Goal: Task Accomplishment & Management: Manage account settings

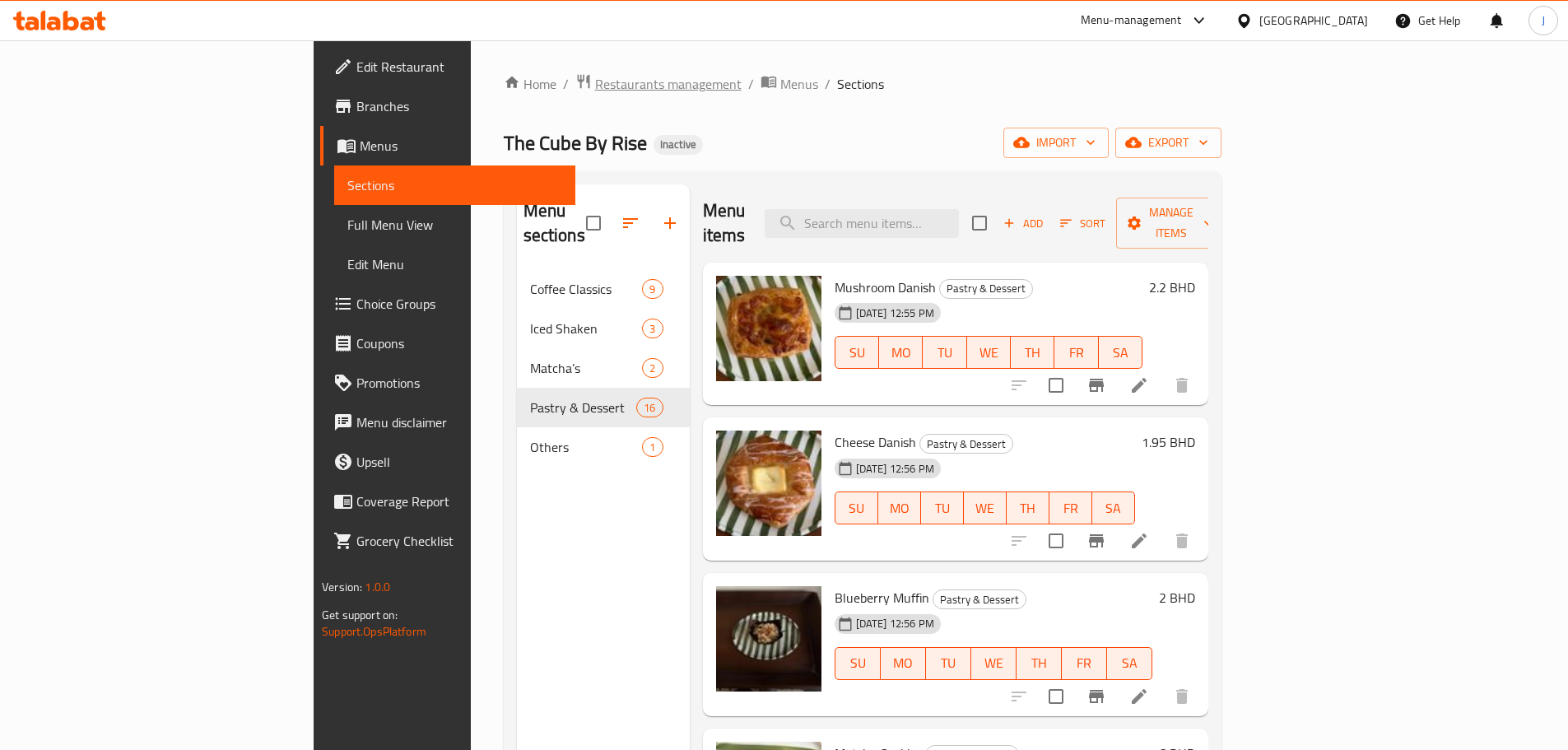
click at [595, 83] on span "Restaurants management" at bounding box center [669, 84] width 147 height 20
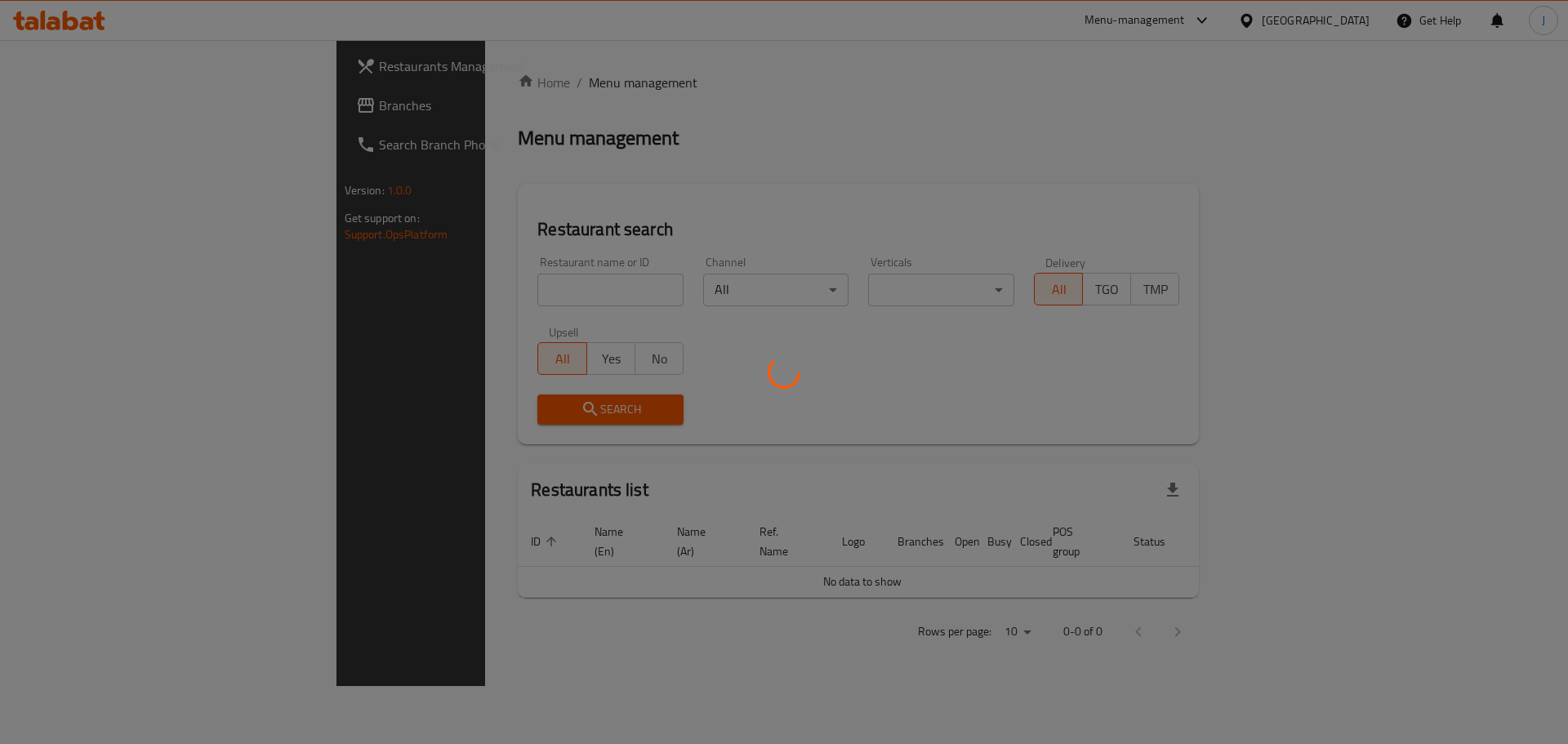
click at [461, 284] on div at bounding box center [784, 372] width 1568 height 744
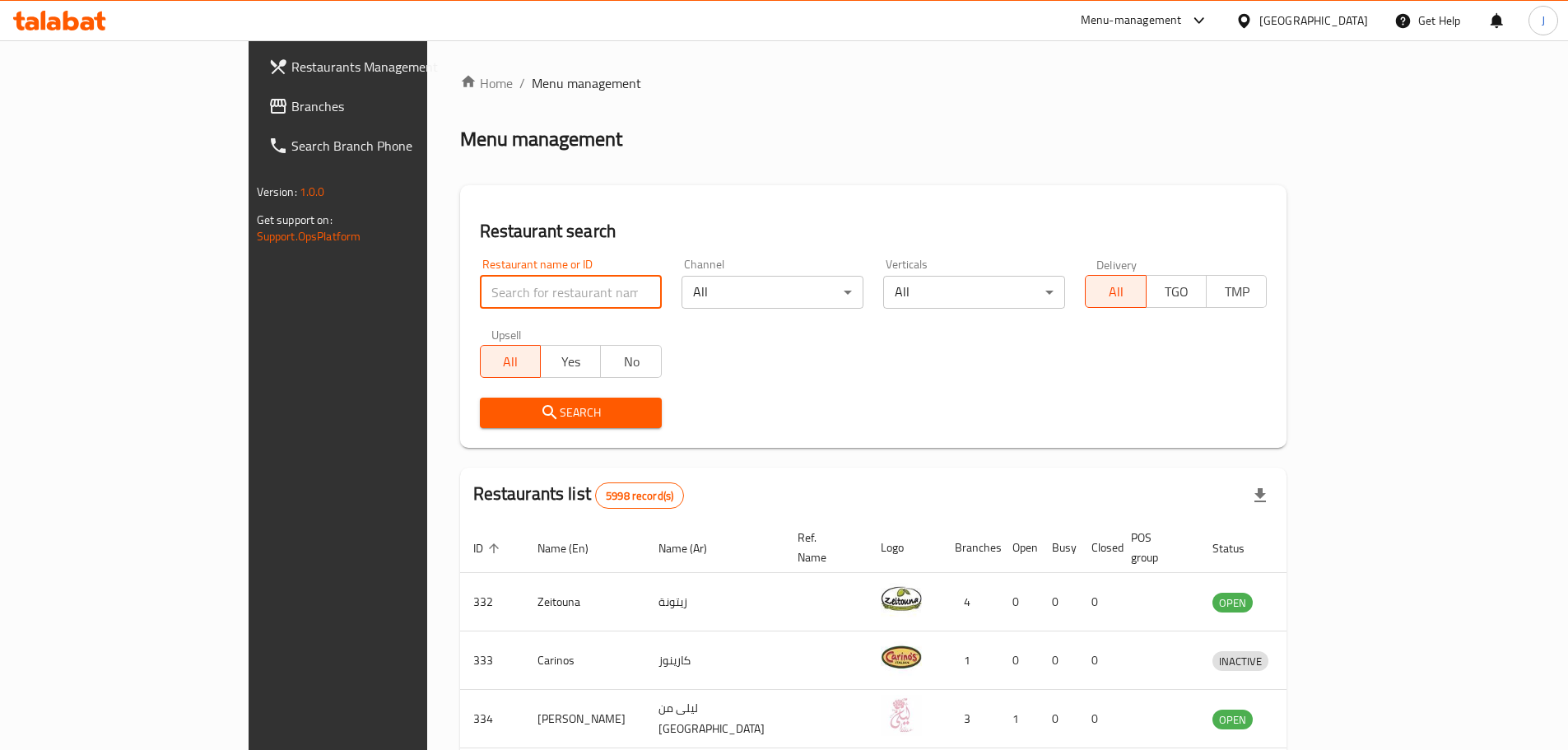
click at [480, 294] on input "search" at bounding box center [571, 292] width 182 height 33
type input "crumble"
click button "Search" at bounding box center [571, 414] width 182 height 31
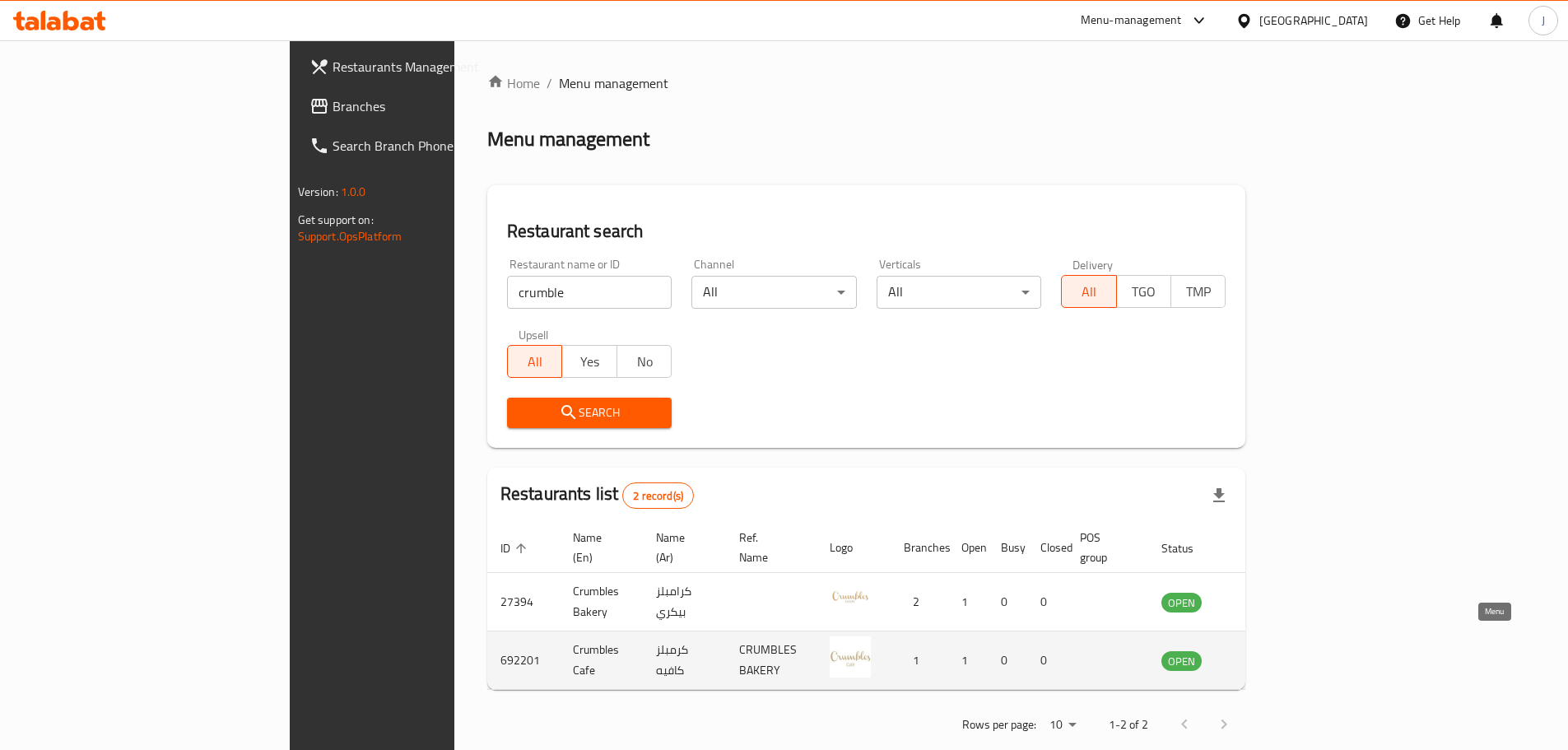
click at [1267, 655] on icon "enhanced table" at bounding box center [1258, 661] width 18 height 14
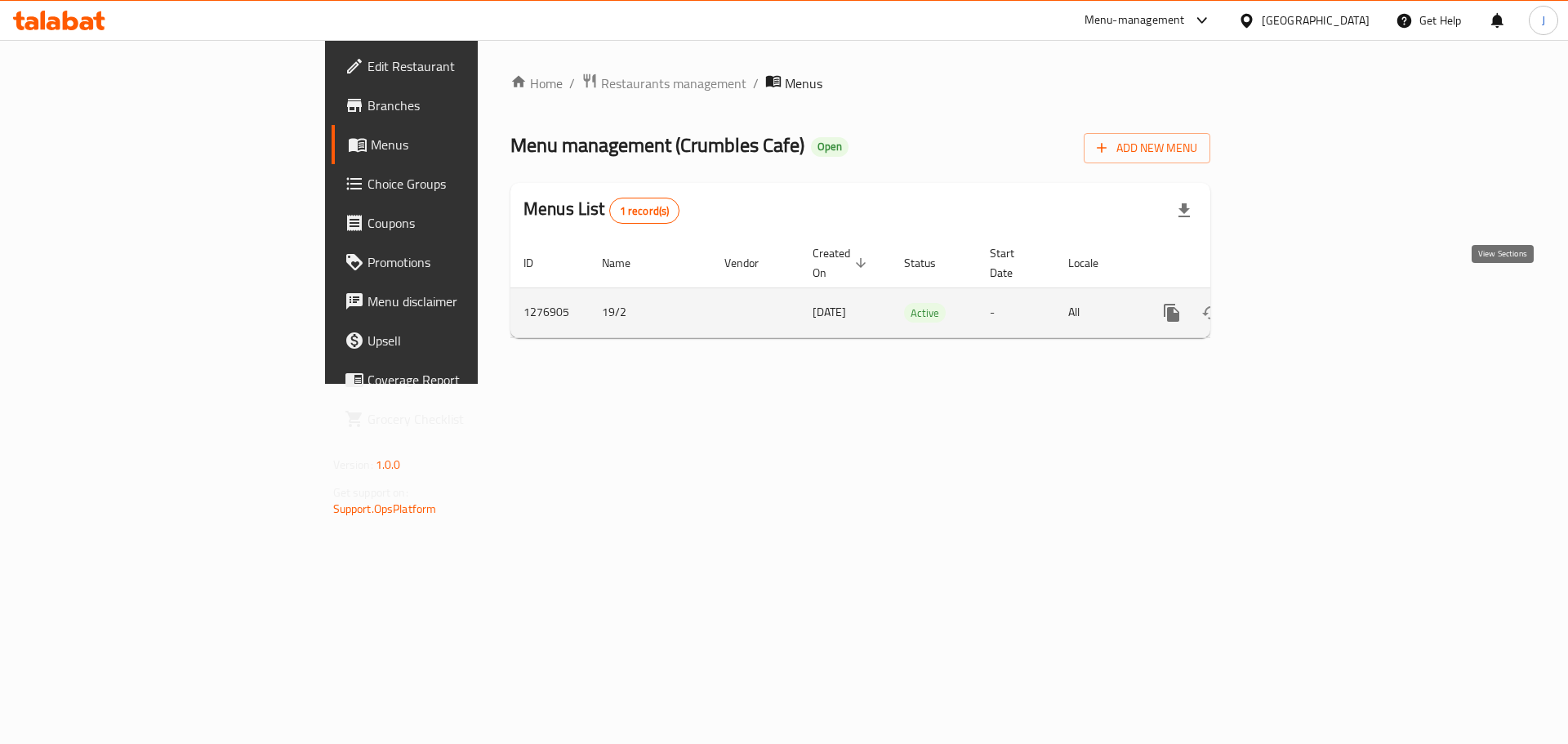
click at [1309, 299] on link "enhanced table" at bounding box center [1289, 313] width 40 height 40
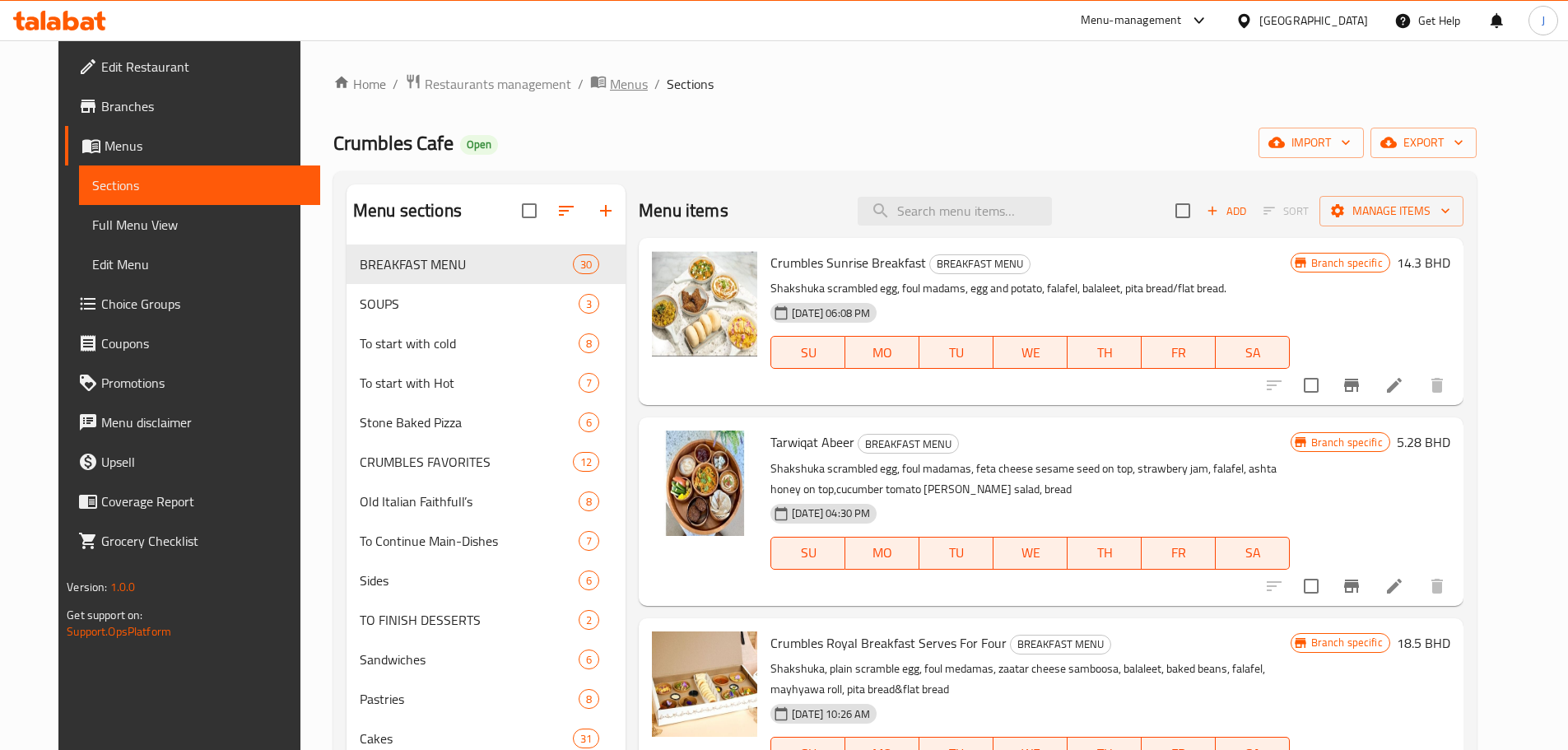
click at [610, 75] on span "Menus" at bounding box center [629, 84] width 38 height 20
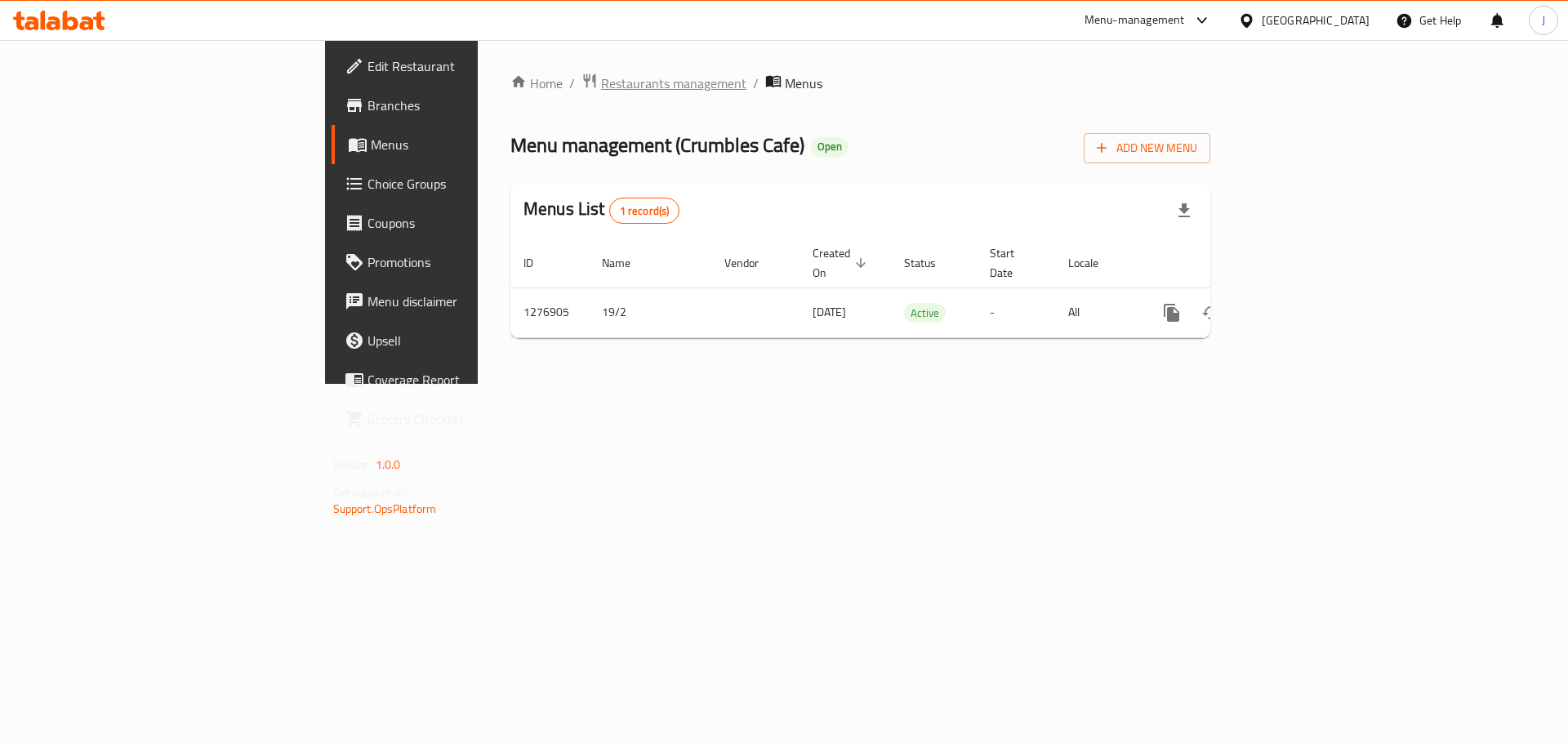
click at [601, 92] on span "Restaurants management" at bounding box center [674, 84] width 146 height 20
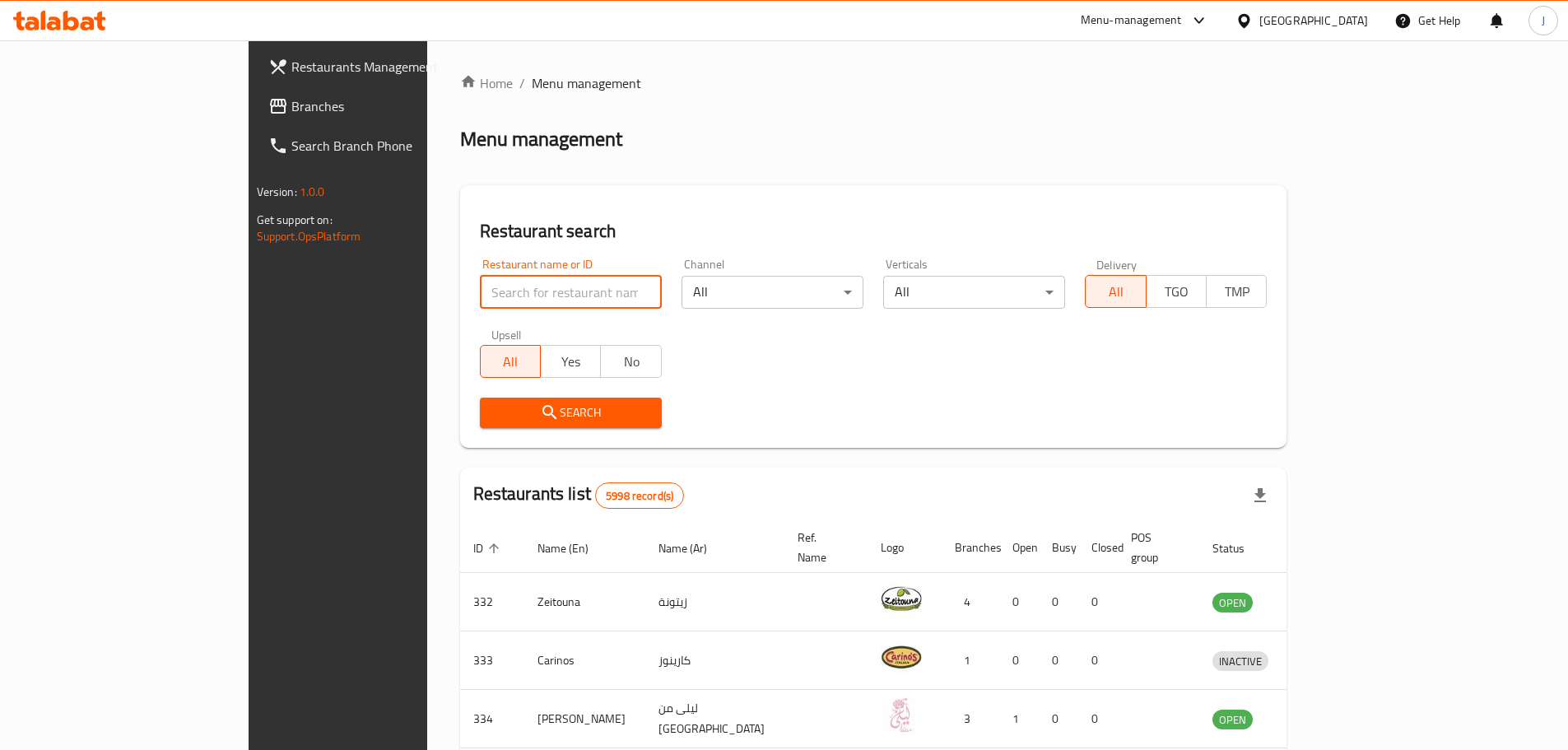
click at [482, 290] on input "search" at bounding box center [571, 292] width 182 height 33
type input "crumbles"
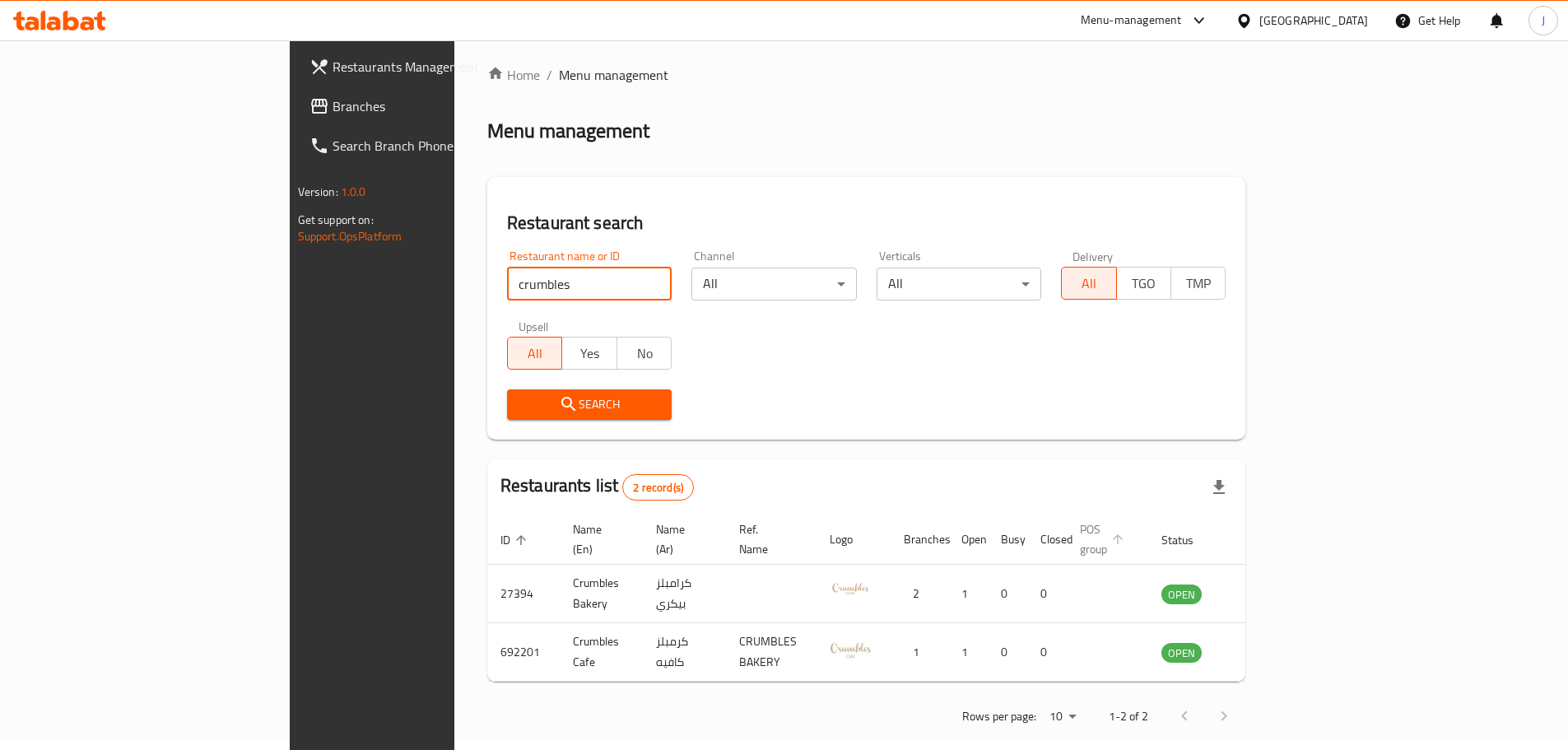
scroll to position [11, 0]
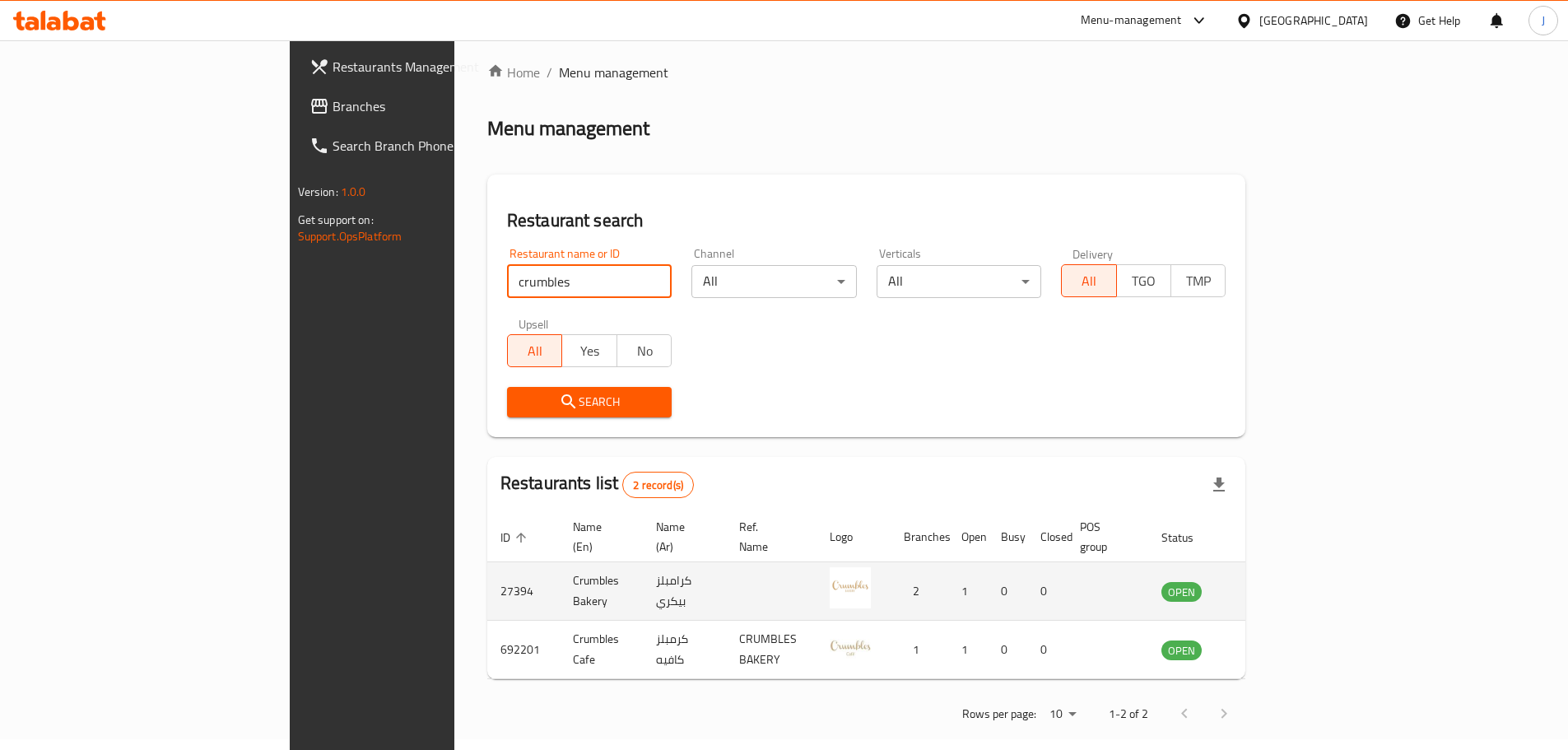
click at [1268, 581] on icon "enhanced table" at bounding box center [1258, 591] width 20 height 20
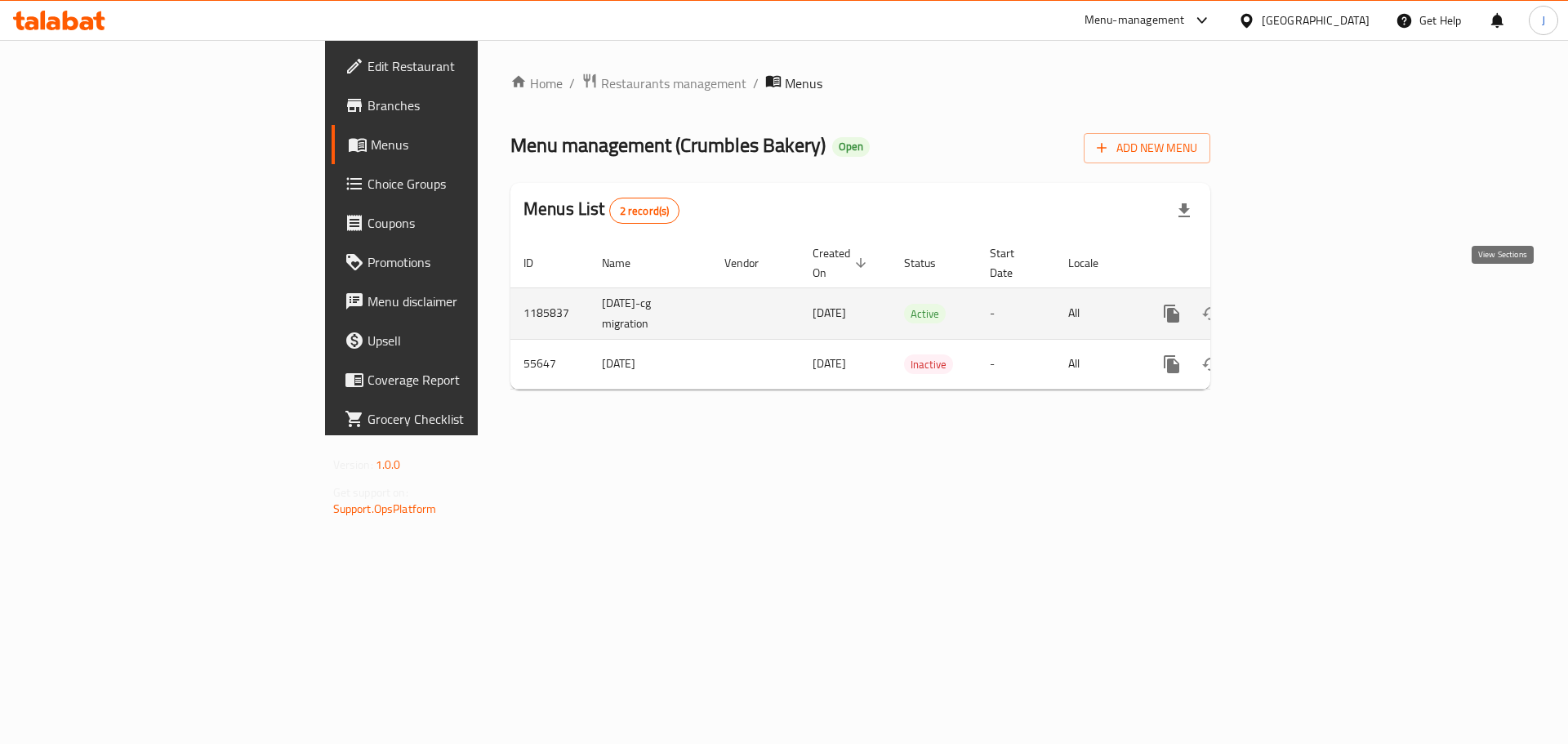
click at [1299, 304] on icon "enhanced table" at bounding box center [1289, 314] width 20 height 20
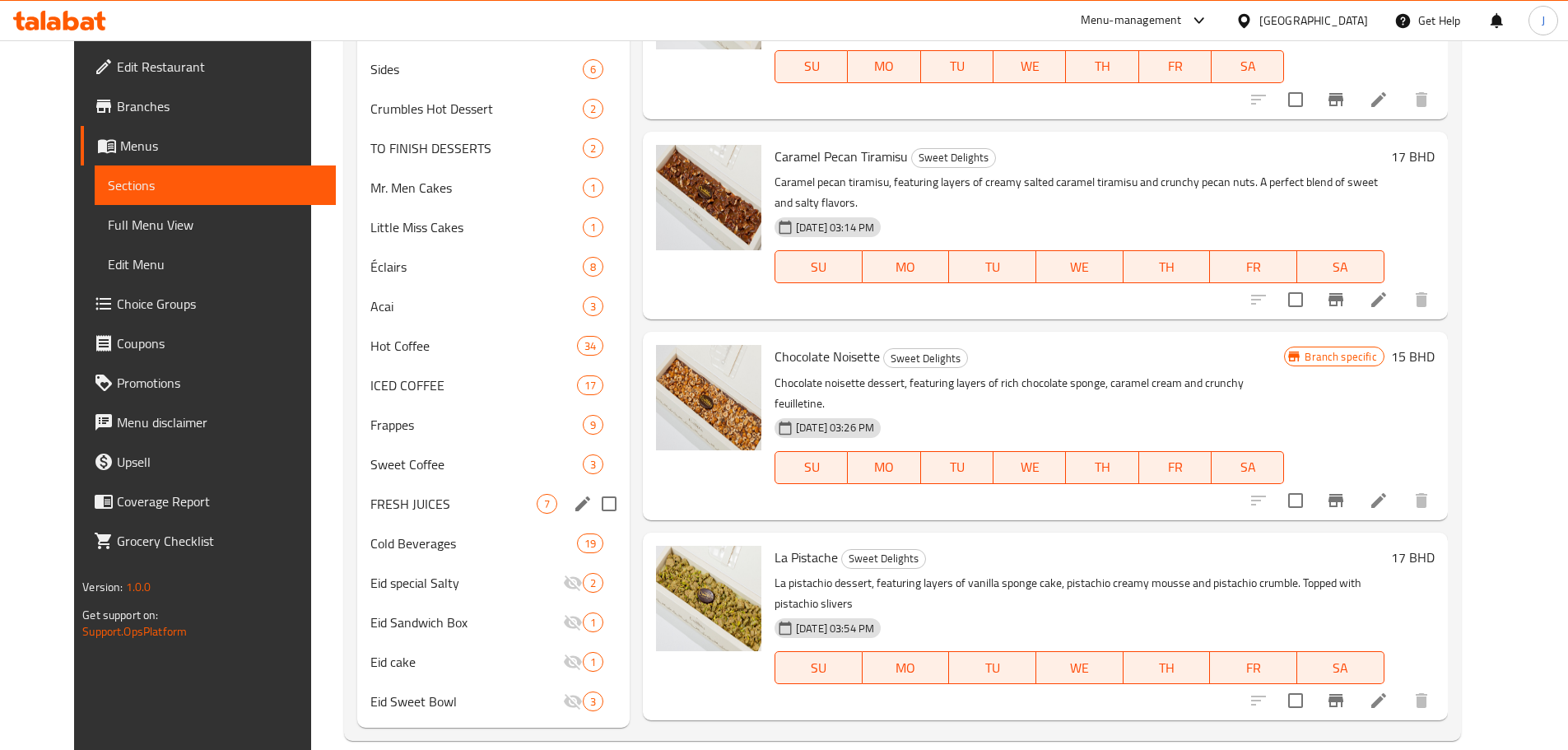
scroll to position [891, 0]
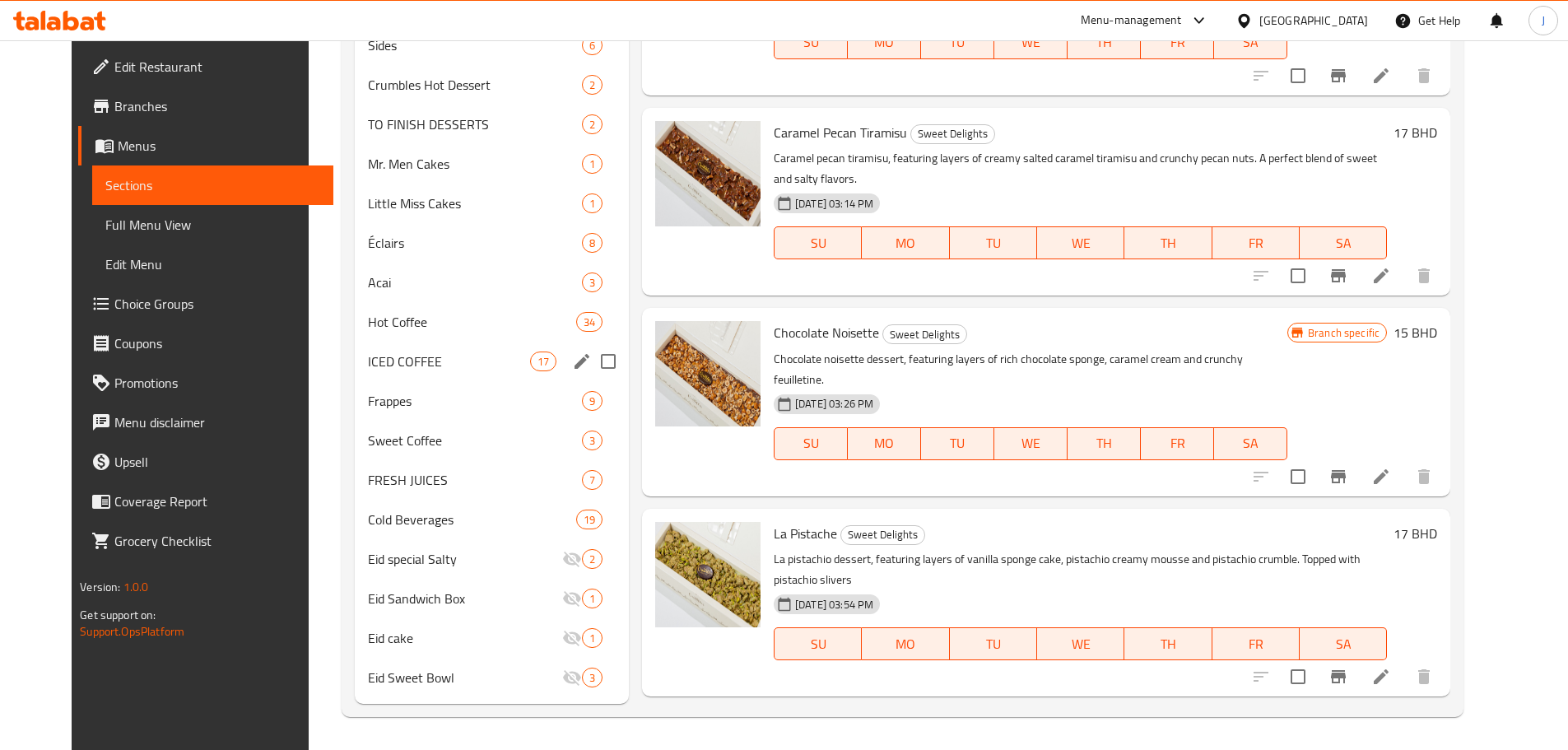
click at [365, 347] on div "ICED COFFEE 17" at bounding box center [491, 362] width 274 height 40
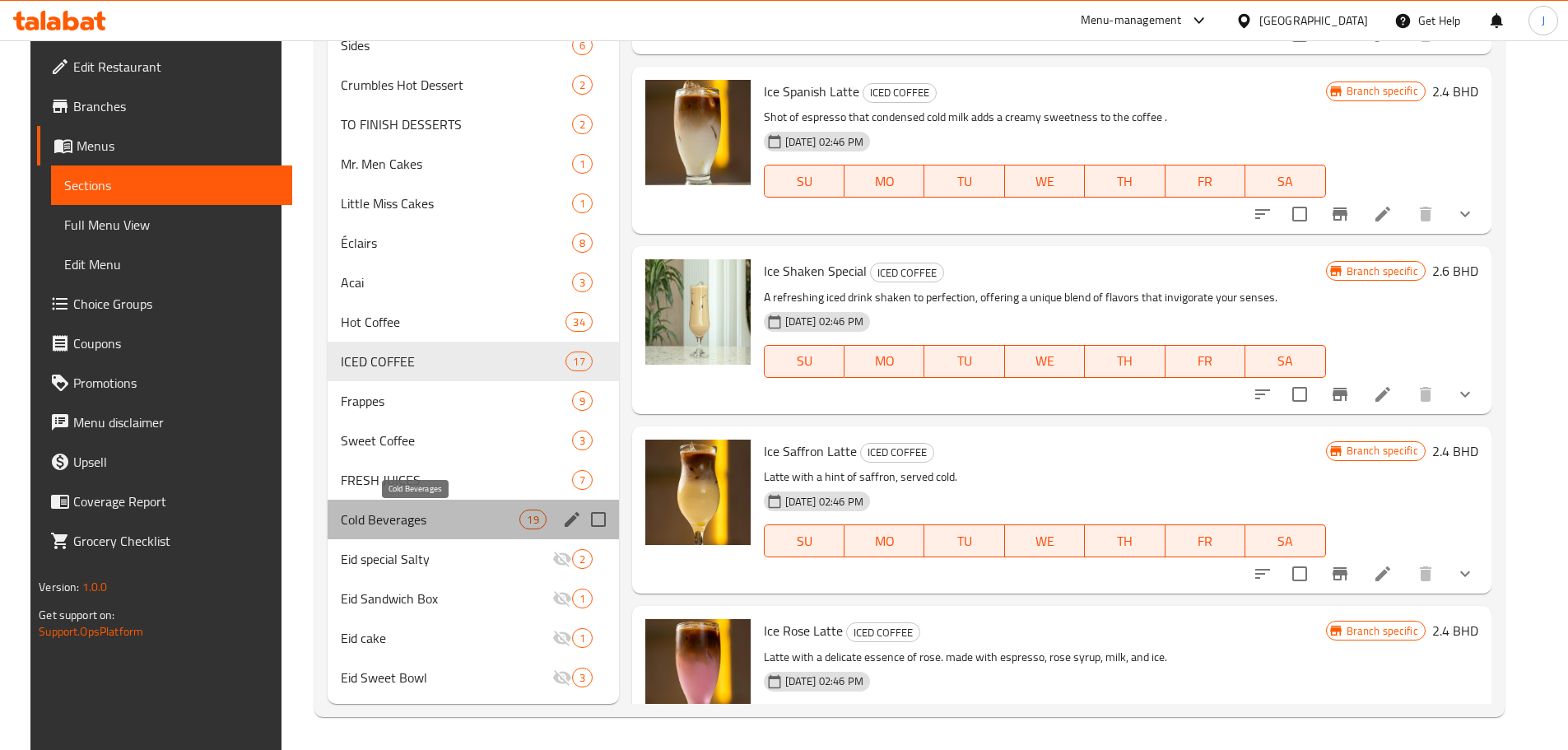
click at [373, 515] on span "Cold Beverages" at bounding box center [430, 520] width 179 height 20
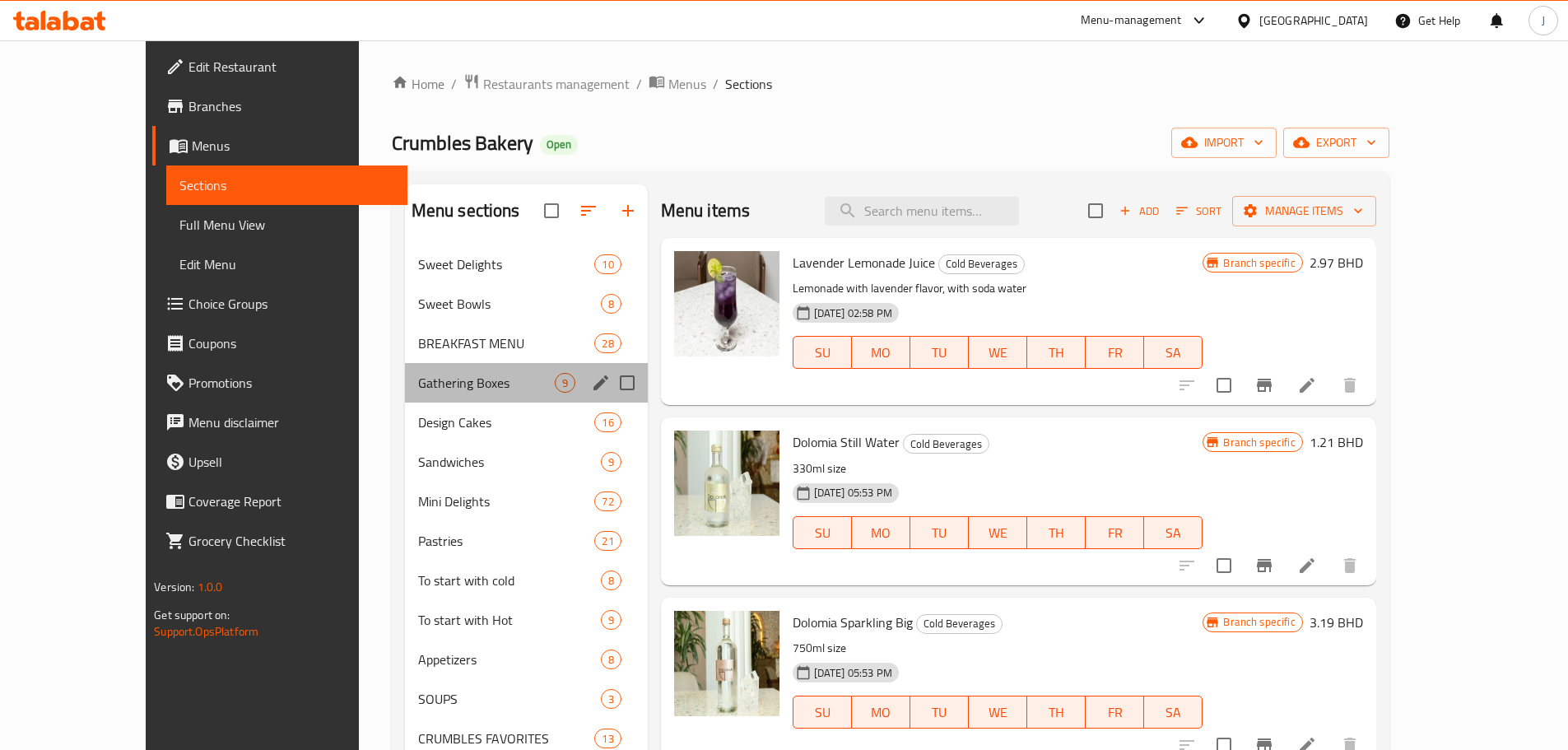
click at [405, 396] on div "Gathering Boxes 9" at bounding box center [527, 384] width 243 height 40
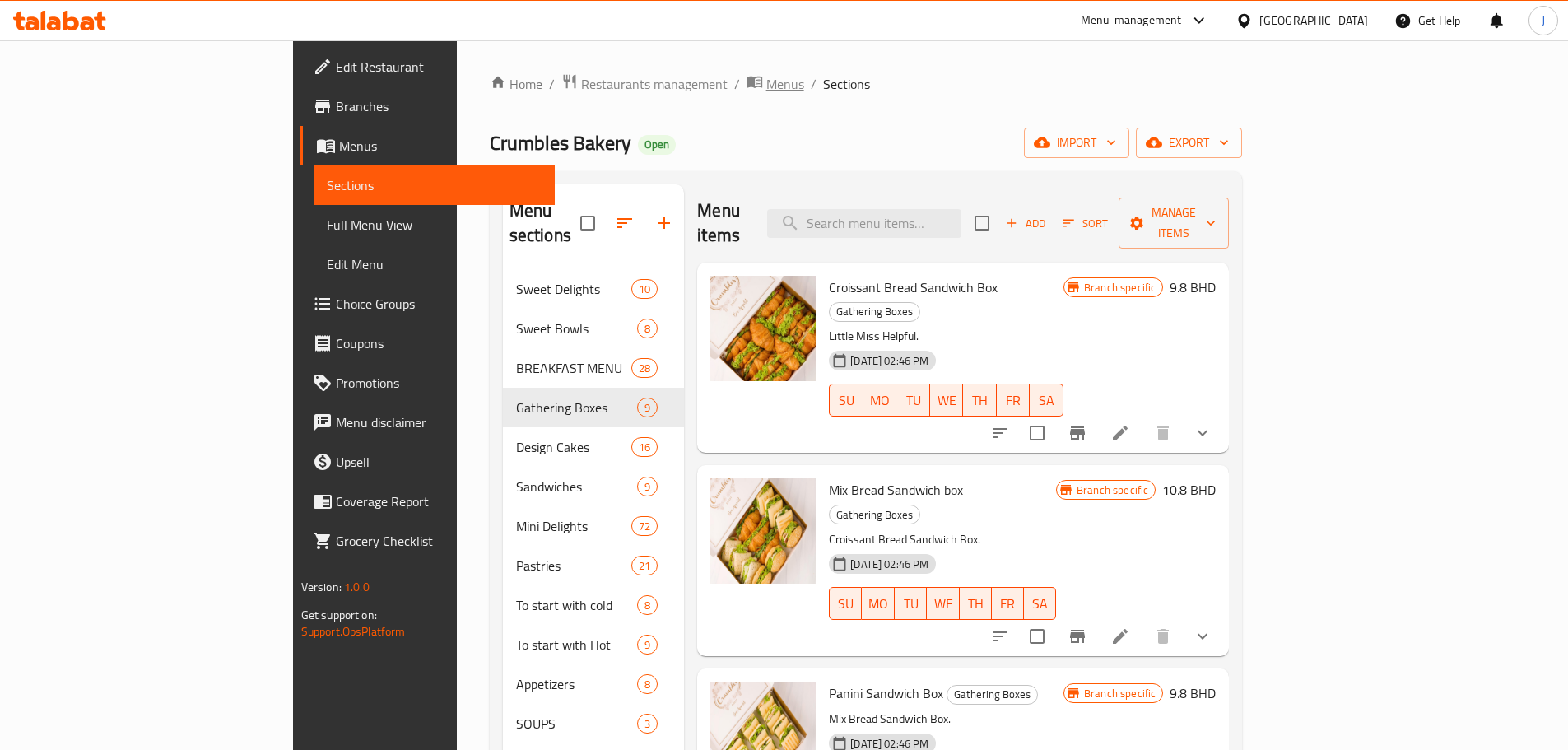
click at [767, 89] on span "Menus" at bounding box center [786, 84] width 38 height 20
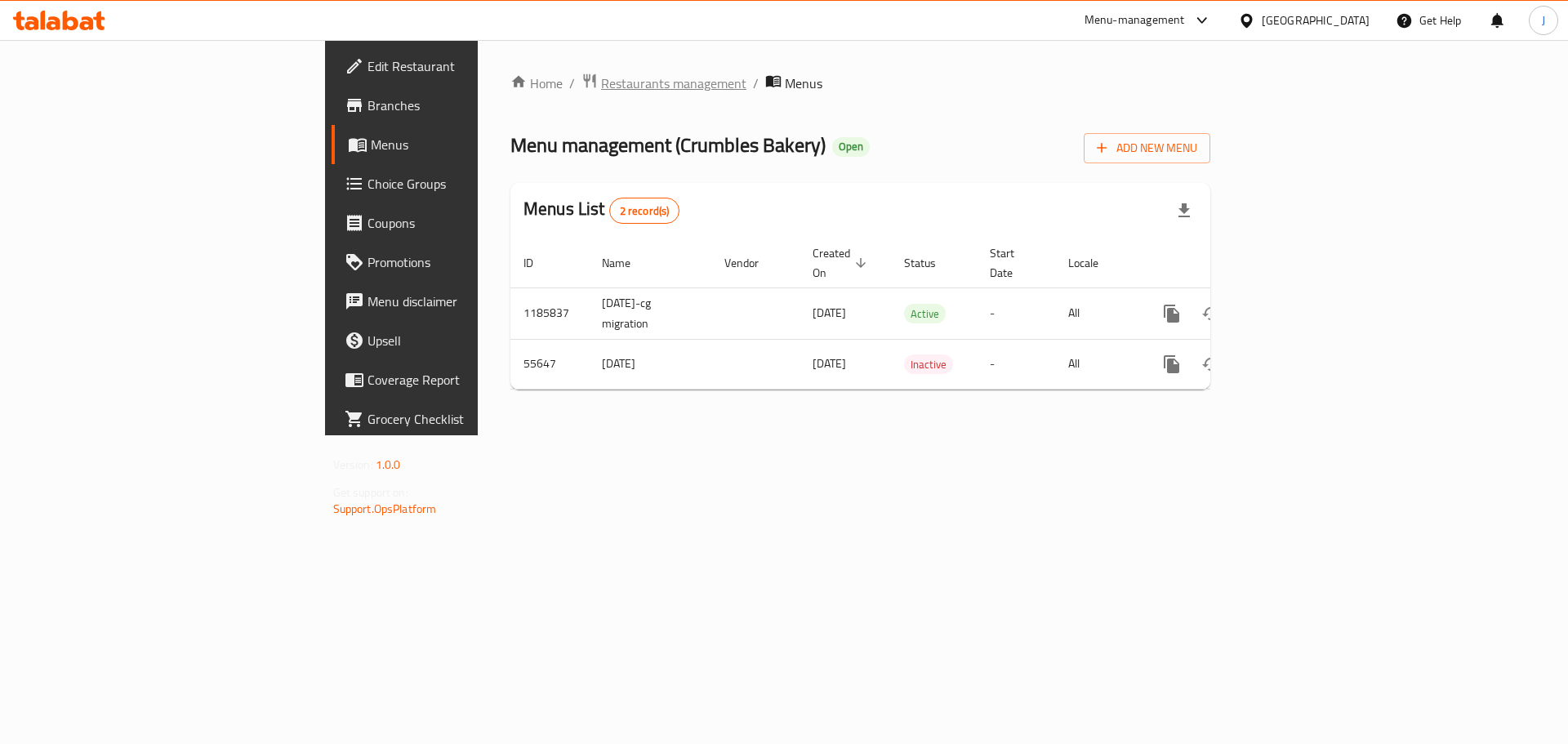
click at [601, 85] on span "Restaurants management" at bounding box center [674, 84] width 146 height 20
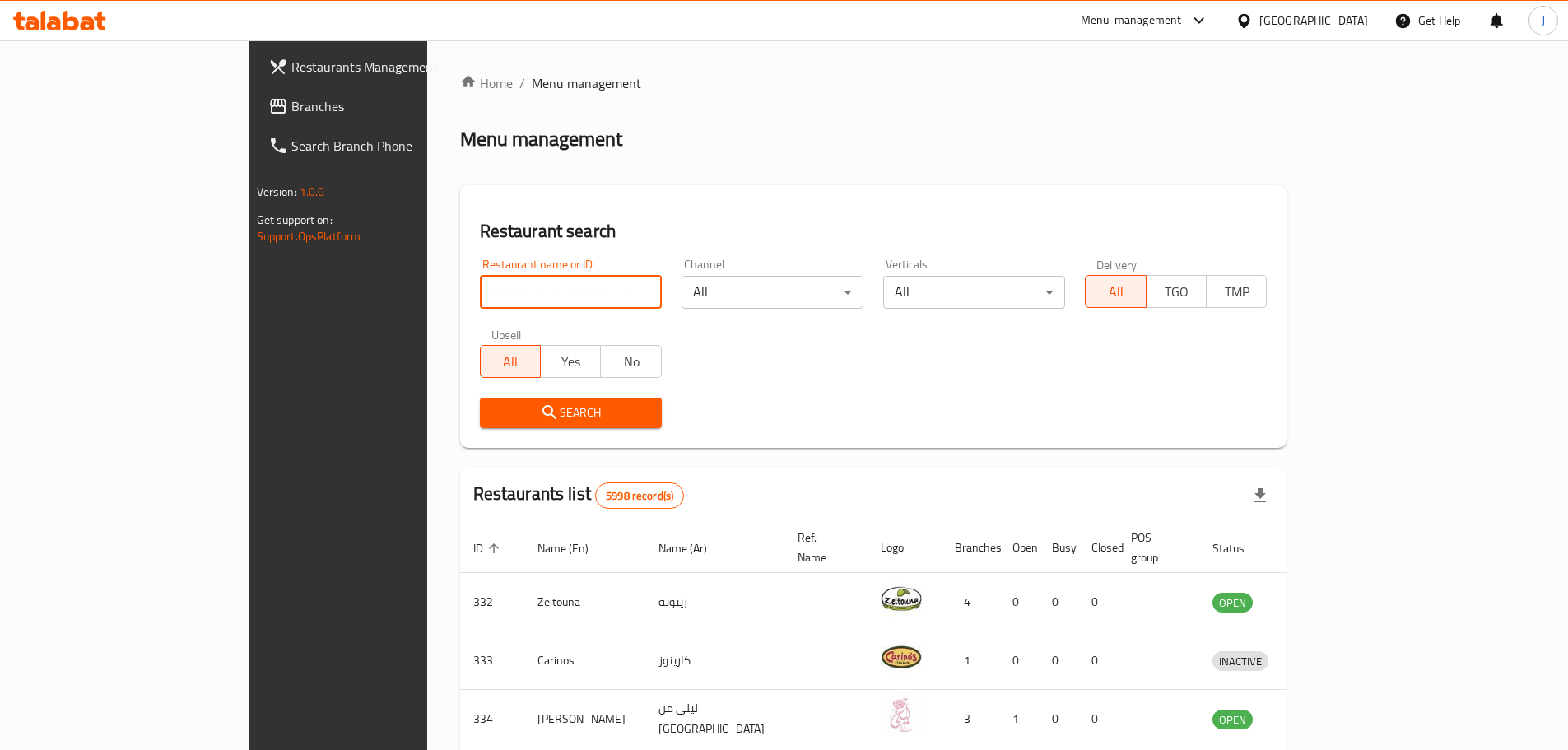
click at [480, 285] on input "search" at bounding box center [571, 292] width 182 height 33
type input "crumbles"
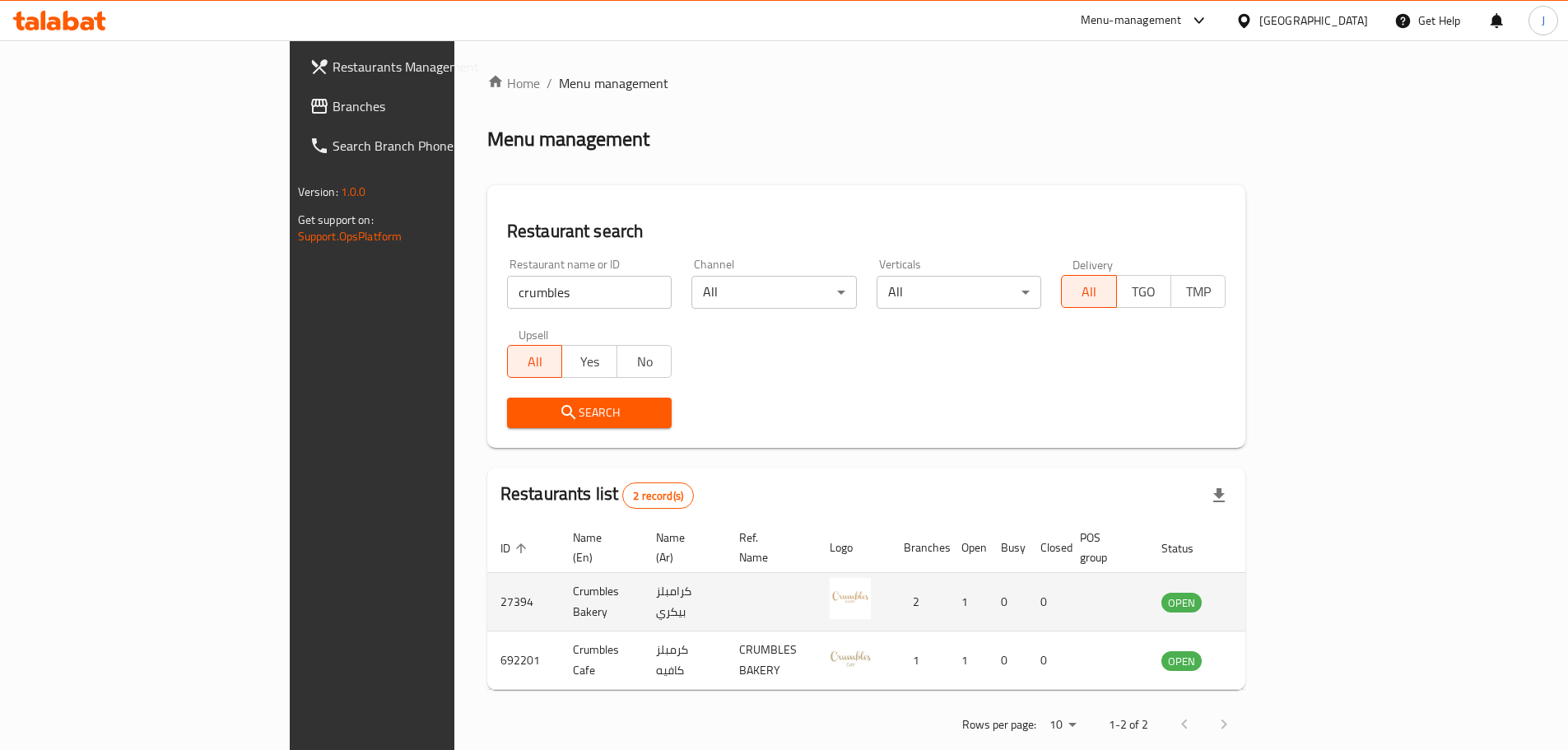
click at [488, 582] on td "27394" at bounding box center [524, 602] width 73 height 58
copy td "27394"
click at [1292, 596] on td "enhanced table" at bounding box center [1263, 602] width 57 height 58
click at [1267, 597] on icon "enhanced table" at bounding box center [1258, 603] width 18 height 14
